Goal: Navigation & Orientation: Find specific page/section

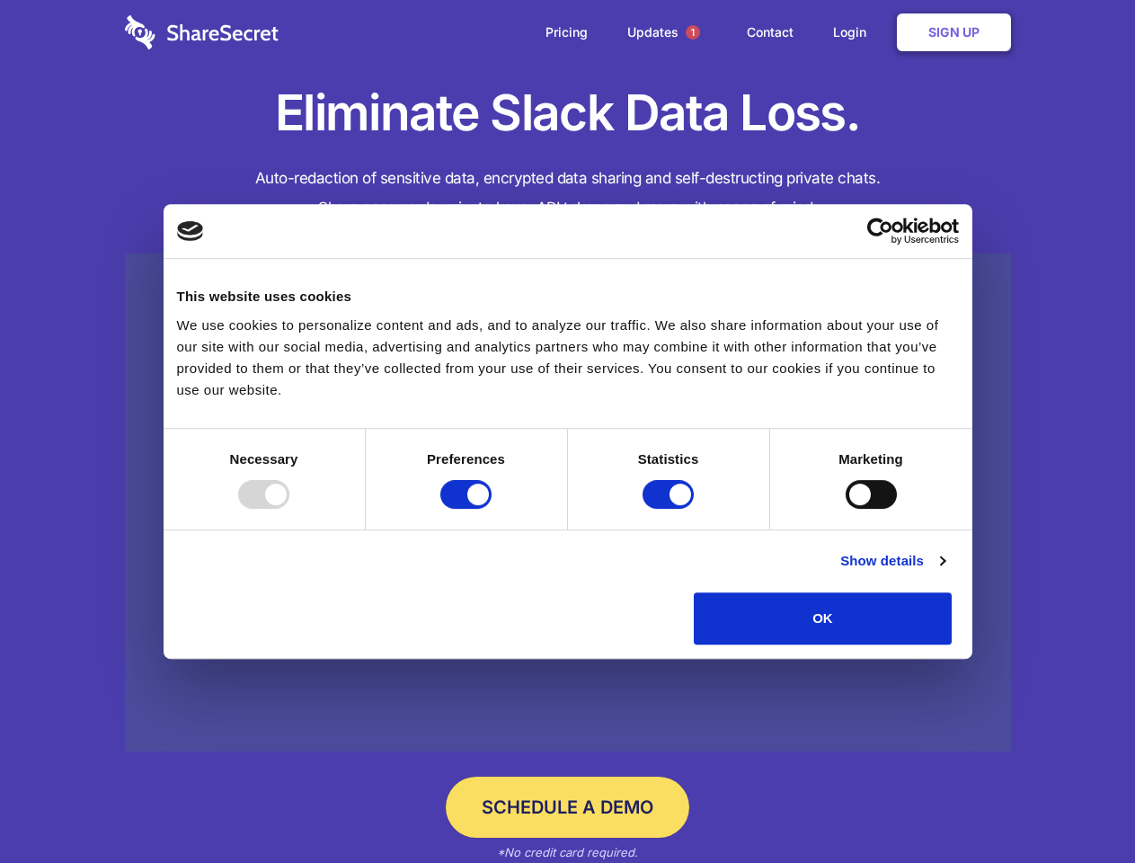
click at [289, 509] on div at bounding box center [263, 494] width 51 height 29
click at [492, 509] on input "Preferences" at bounding box center [465, 494] width 51 height 29
checkbox input "false"
click at [670, 509] on input "Statistics" at bounding box center [668, 494] width 51 height 29
checkbox input "false"
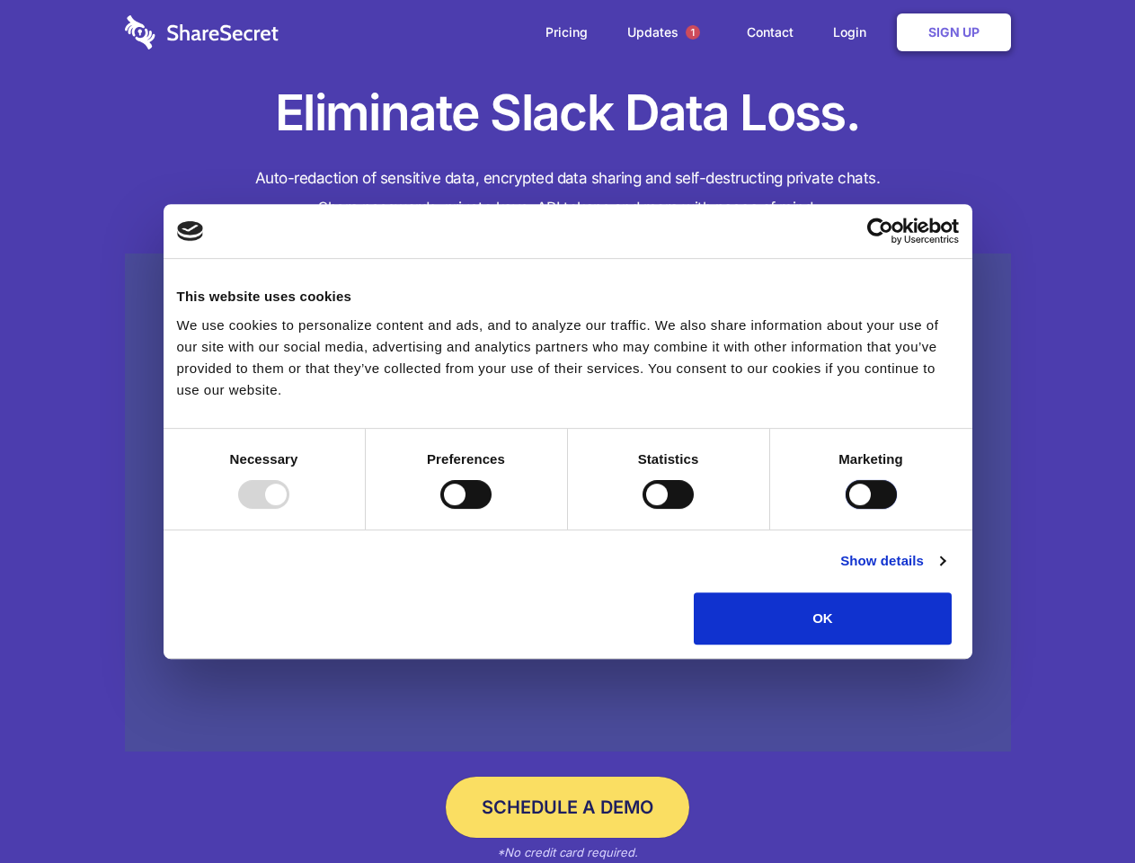
click at [846, 509] on input "Marketing" at bounding box center [871, 494] width 51 height 29
checkbox input "true"
click at [945, 572] on link "Show details" at bounding box center [892, 561] width 104 height 22
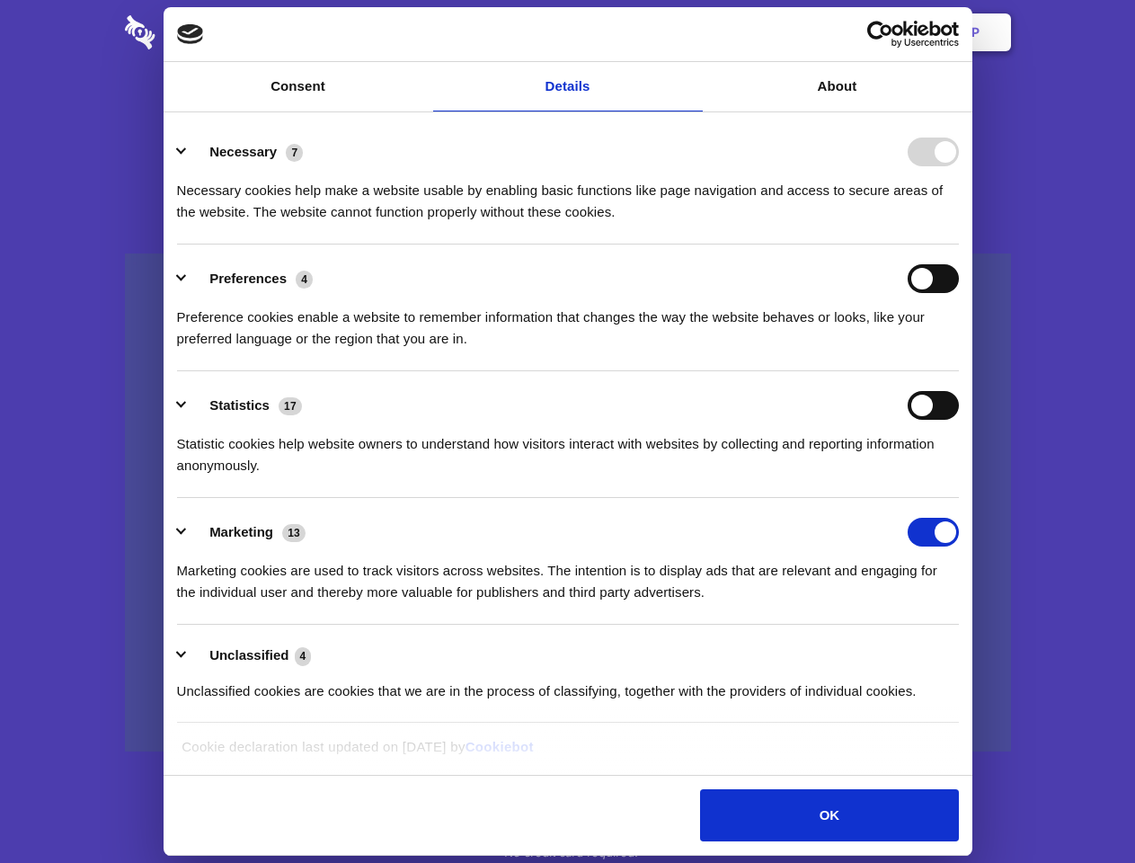
click at [959, 244] on li "Necessary 7 Necessary cookies help make a website usable by enabling basic func…" at bounding box center [568, 181] width 782 height 127
click at [692, 32] on span "1" at bounding box center [693, 32] width 14 height 14
